Goal: Download file/media

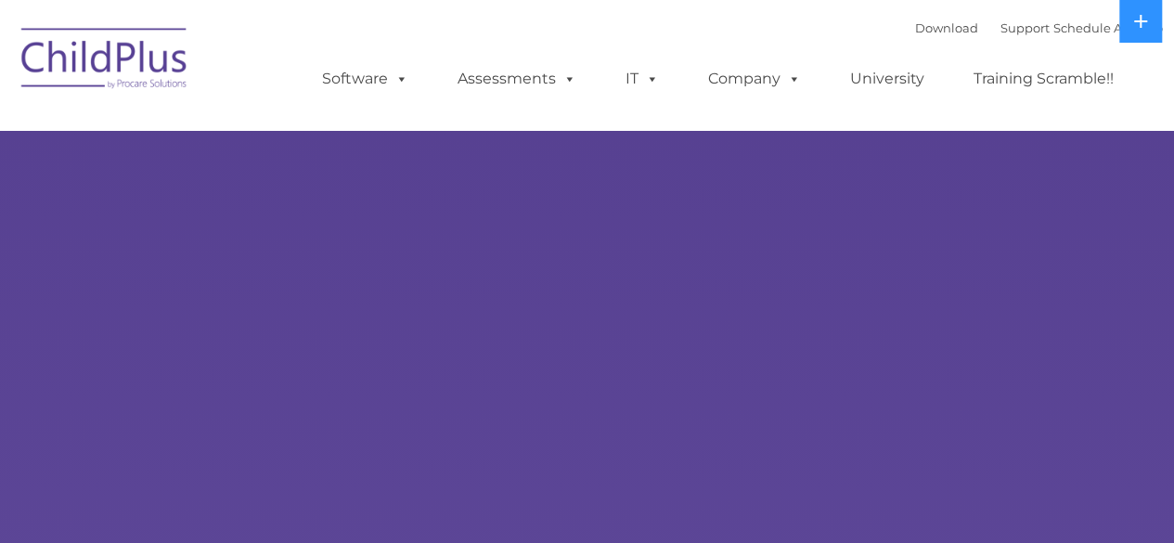
select select "MEDIUM"
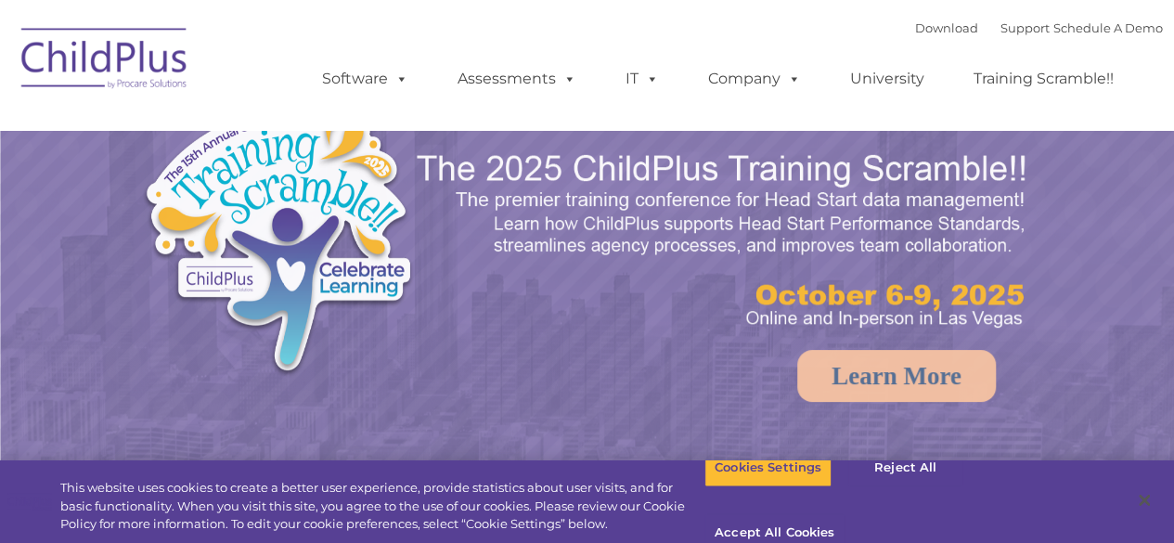
select select "MEDIUM"
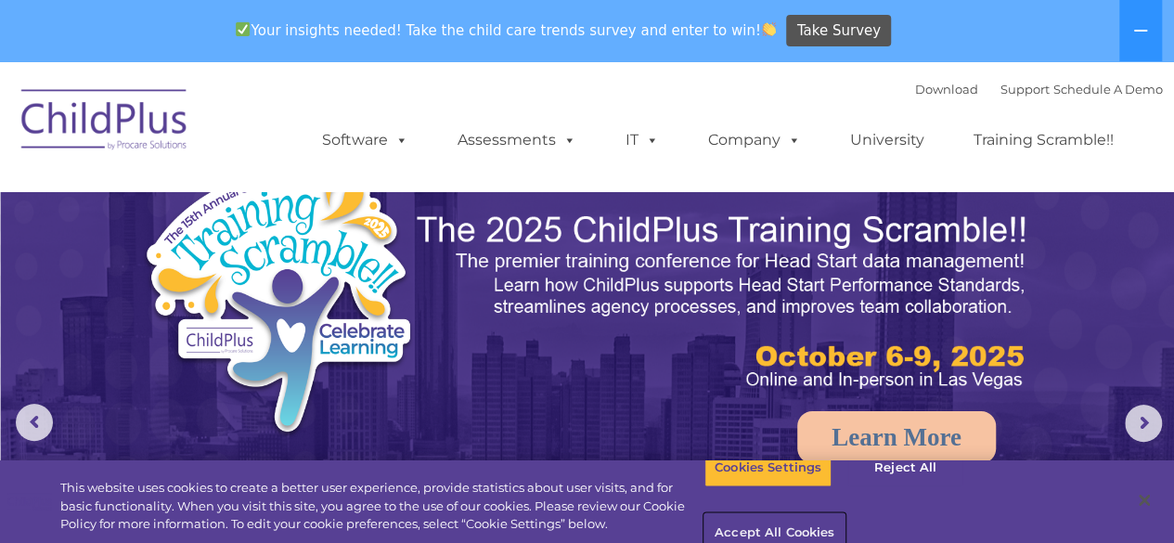
click at [845, 514] on button "Accept All Cookies" at bounding box center [775, 533] width 140 height 39
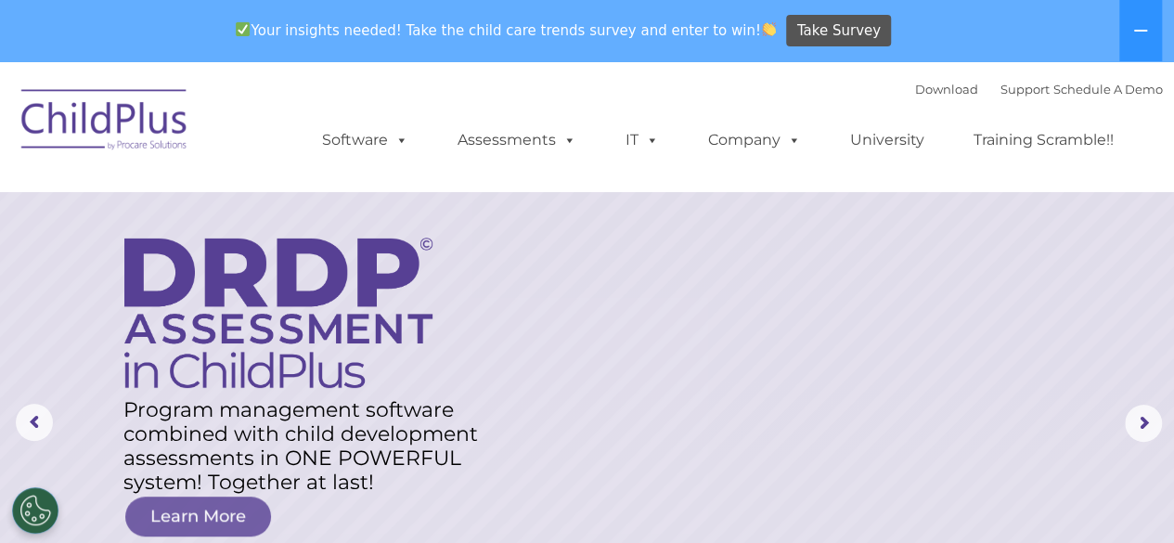
click at [142, 112] on img at bounding box center [105, 122] width 186 height 93
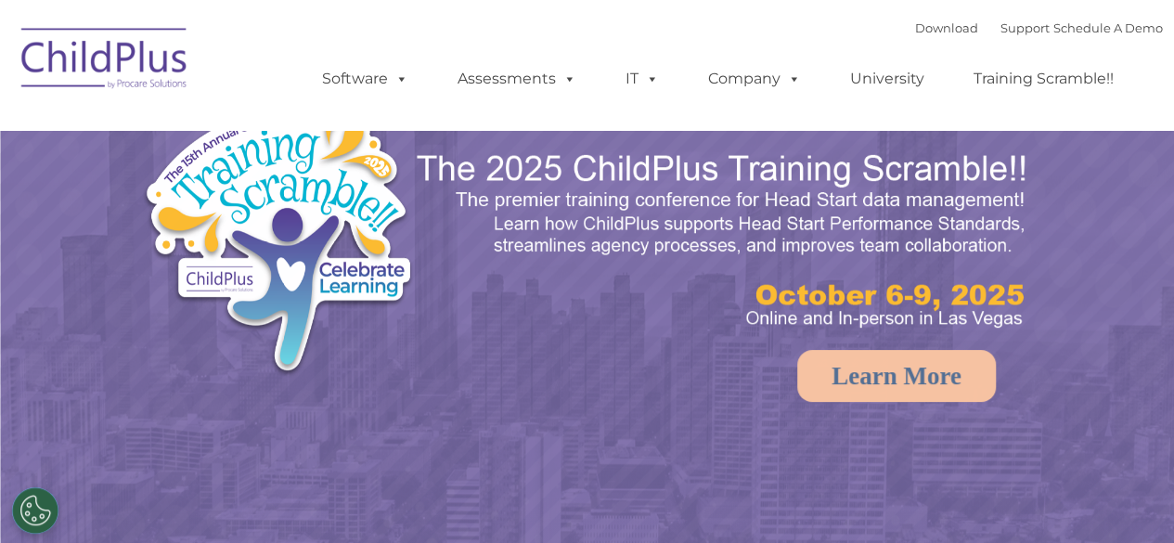
select select "MEDIUM"
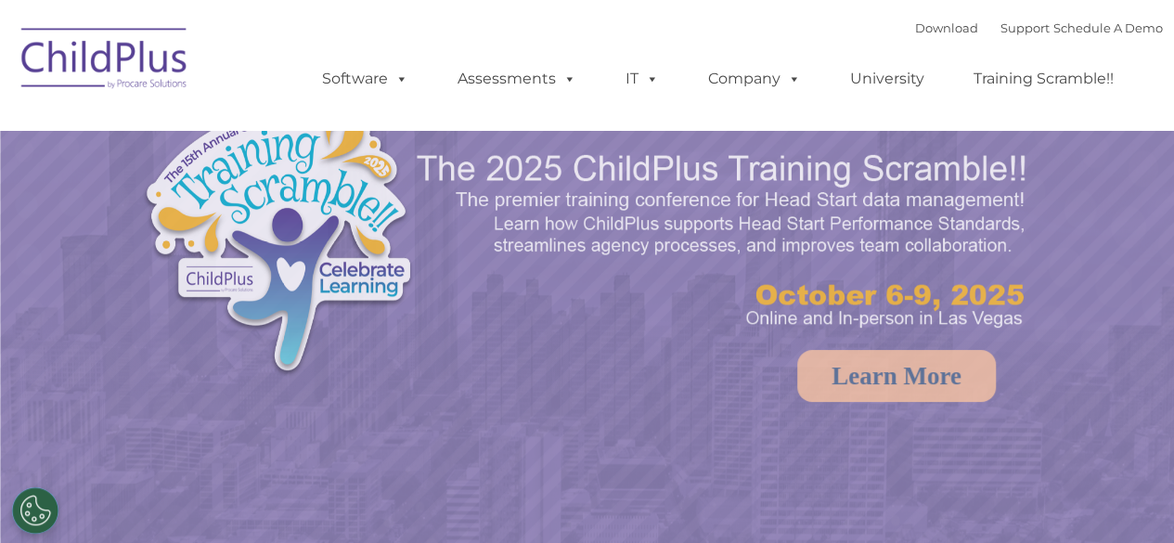
select select "MEDIUM"
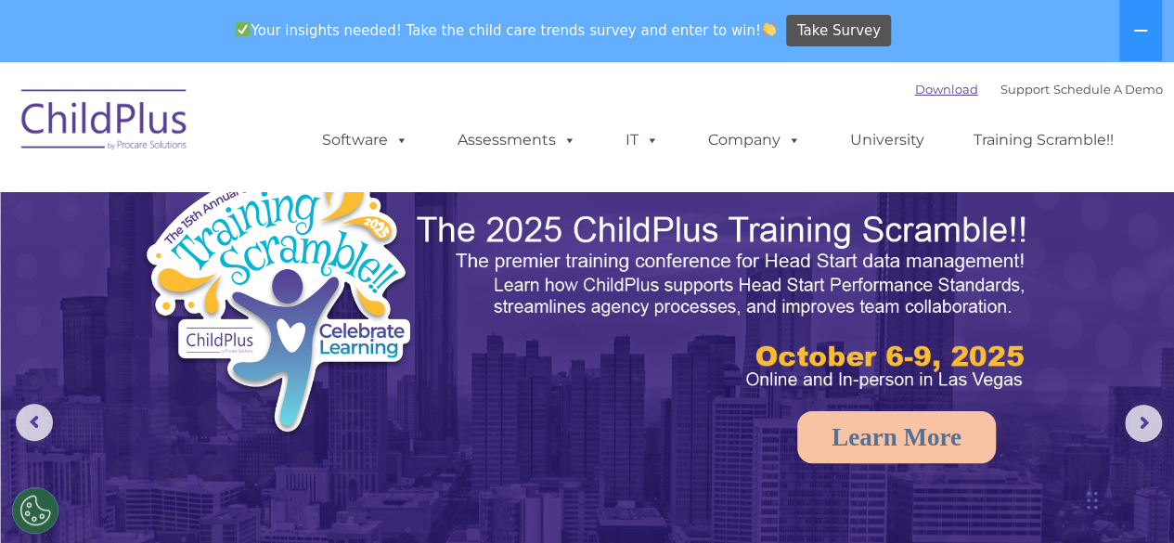
click at [921, 93] on link "Download" at bounding box center [946, 89] width 63 height 15
